Goal: Navigation & Orientation: Find specific page/section

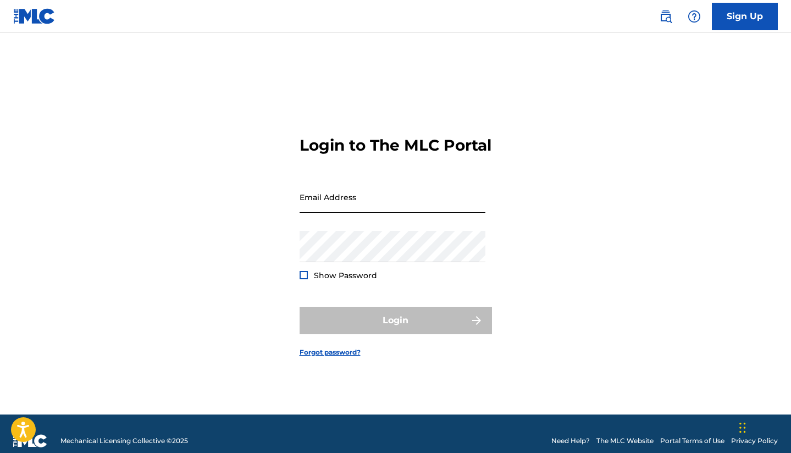
click at [420, 209] on input "Email Address" at bounding box center [393, 197] width 186 height 31
type input "[EMAIL_ADDRESS][DOMAIN_NAME]"
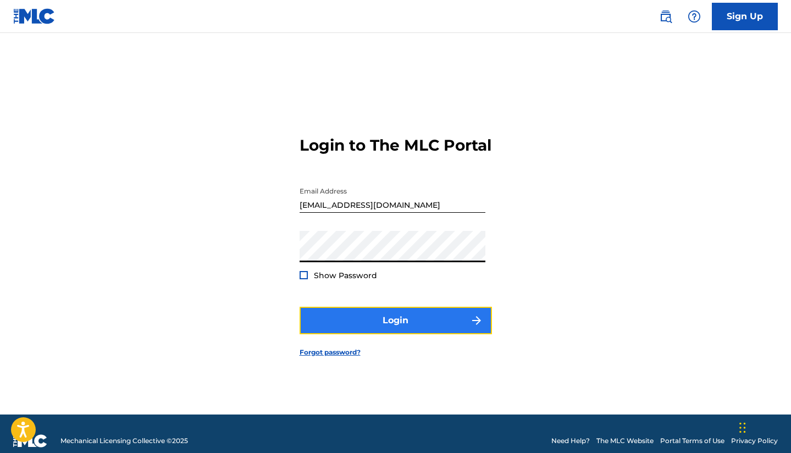
click at [407, 334] on button "Login" at bounding box center [396, 321] width 193 height 28
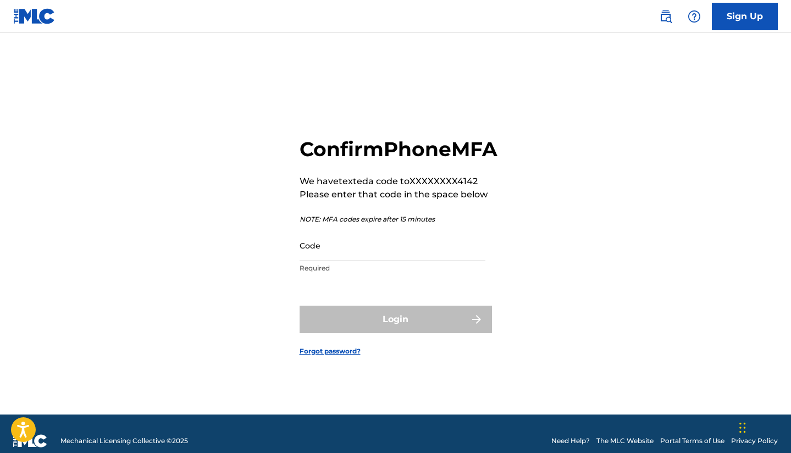
click at [413, 274] on div "Code Required" at bounding box center [393, 255] width 186 height 50
click at [405, 261] on input "Code" at bounding box center [393, 245] width 186 height 31
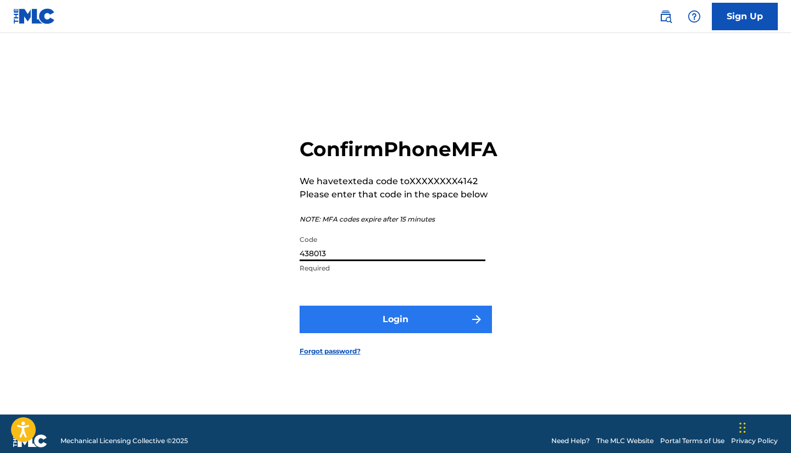
type input "438013"
click at [408, 331] on button "Login" at bounding box center [396, 320] width 193 height 28
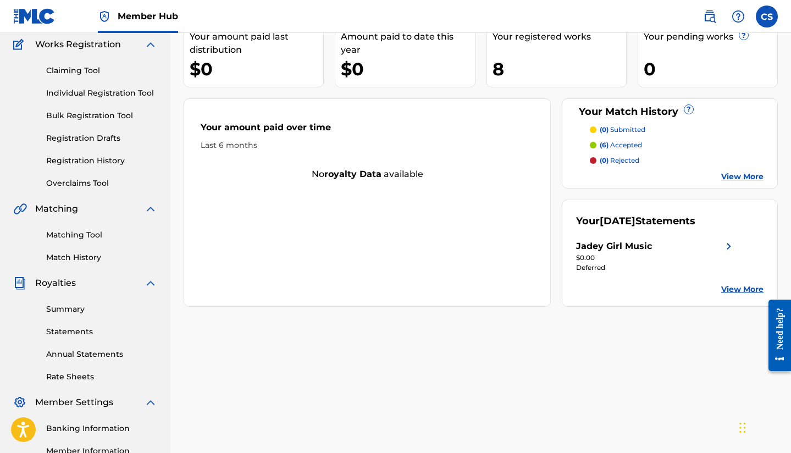
scroll to position [96, 0]
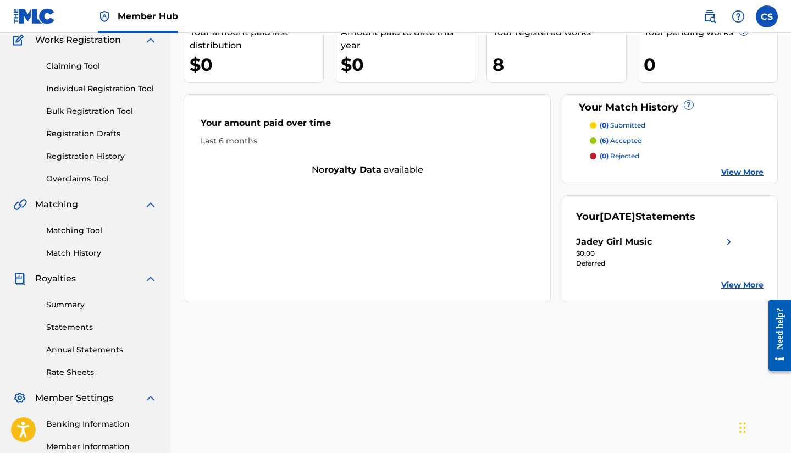
click at [628, 251] on div "$0.00" at bounding box center [656, 254] width 160 height 10
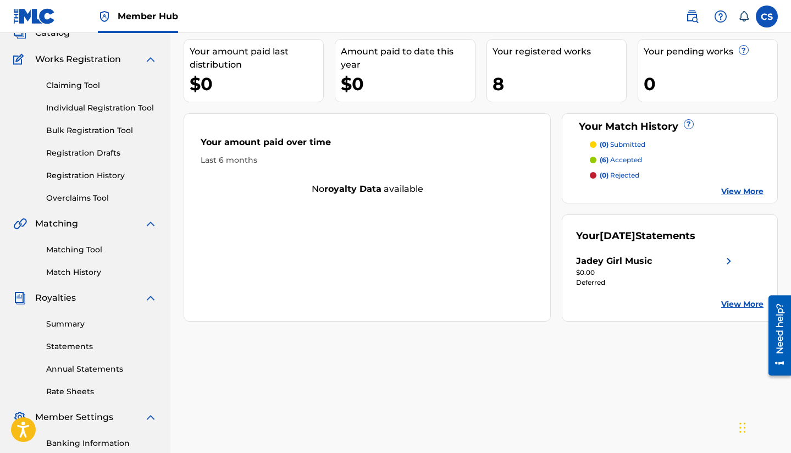
scroll to position [77, 0]
click at [729, 299] on link "View More" at bounding box center [743, 304] width 42 height 12
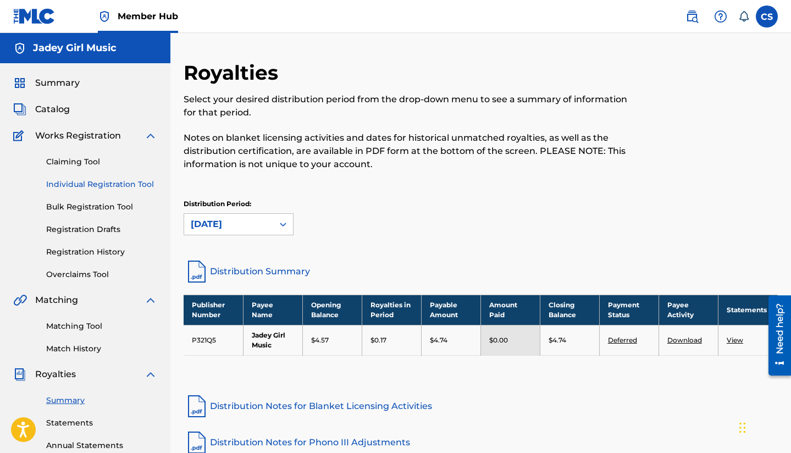
click at [72, 189] on link "Individual Registration Tool" at bounding box center [101, 185] width 111 height 12
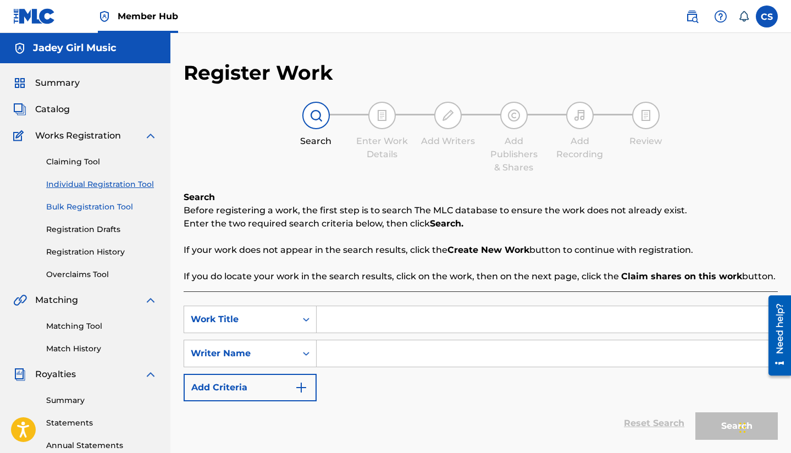
click at [72, 208] on link "Bulk Registration Tool" at bounding box center [101, 207] width 111 height 12
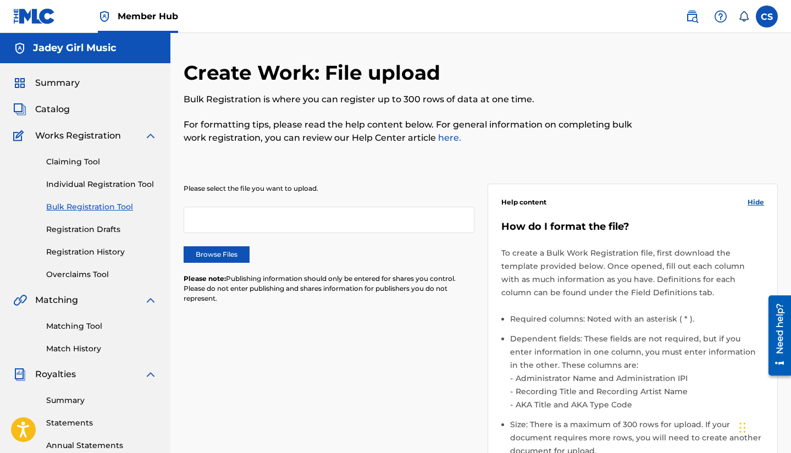
click at [57, 333] on div "Matching Tool Match History" at bounding box center [85, 331] width 144 height 48
click at [57, 320] on div "Matching Tool Match History" at bounding box center [85, 331] width 144 height 48
click at [55, 333] on div "Matching Tool Match History" at bounding box center [85, 331] width 144 height 48
click at [54, 324] on link "Matching Tool" at bounding box center [101, 327] width 111 height 12
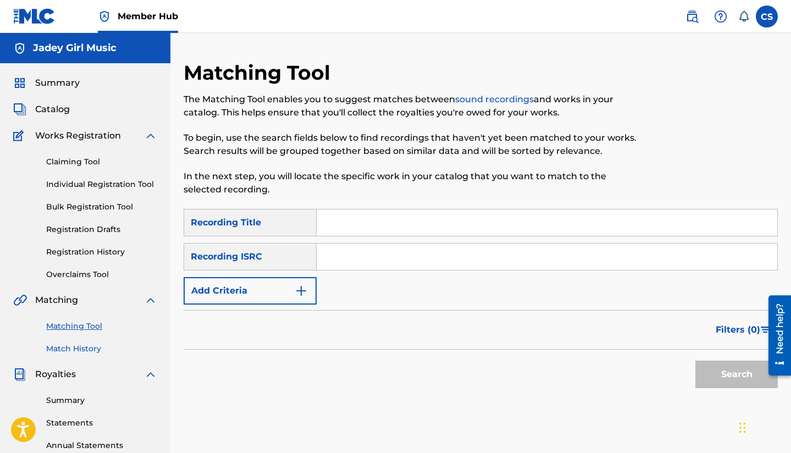
click at [58, 348] on link "Match History" at bounding box center [101, 349] width 111 height 12
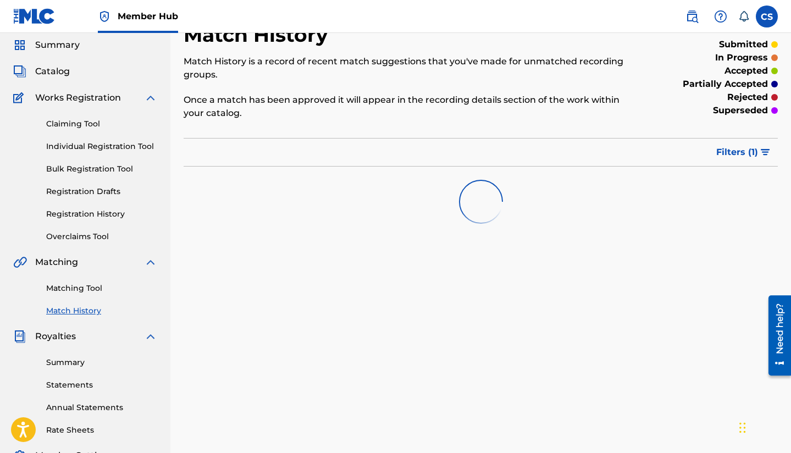
scroll to position [39, 0]
click at [70, 364] on link "Summary" at bounding box center [101, 362] width 111 height 12
